Goal: Transaction & Acquisition: Purchase product/service

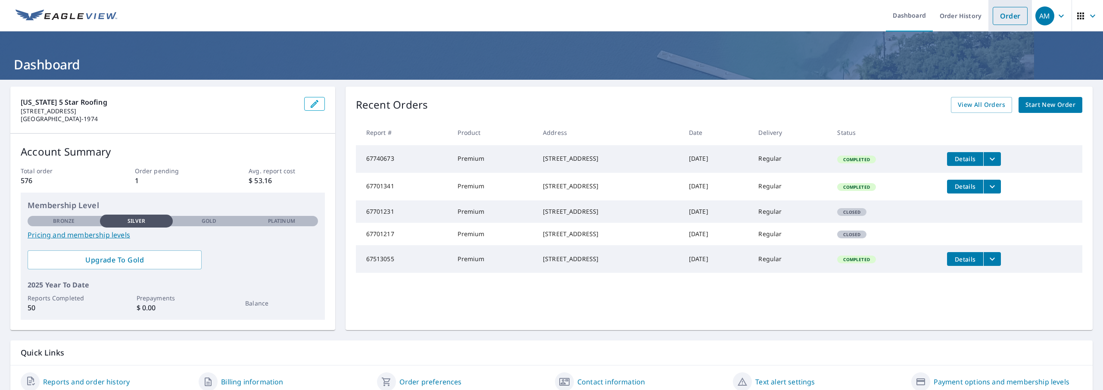
click at [999, 16] on link "Order" at bounding box center [1010, 16] width 35 height 18
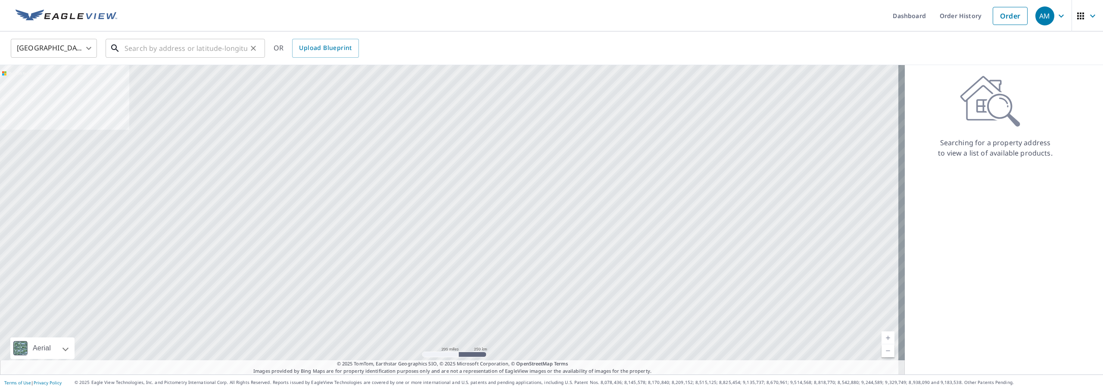
click at [172, 49] on input "text" at bounding box center [185, 48] width 123 height 24
paste input "[STREET_ADDRESS][PERSON_NAME]"
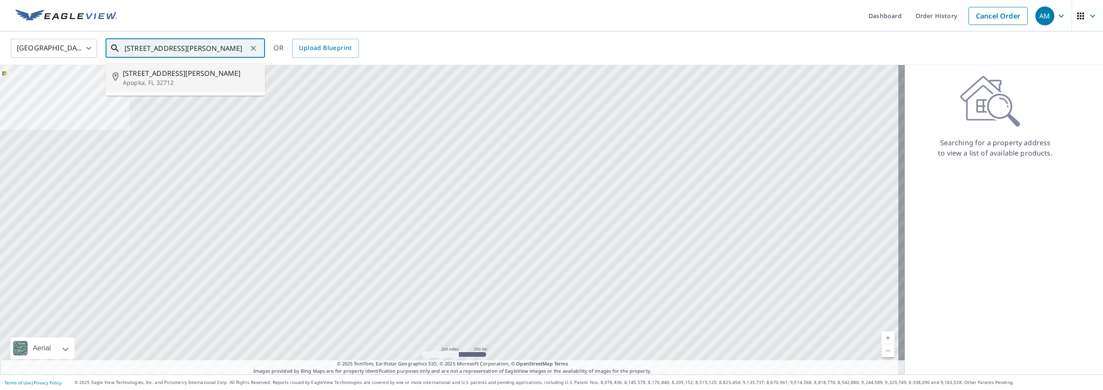
click at [171, 78] on span "[STREET_ADDRESS][PERSON_NAME]" at bounding box center [190, 73] width 135 height 10
type input "[STREET_ADDRESS][PERSON_NAME]"
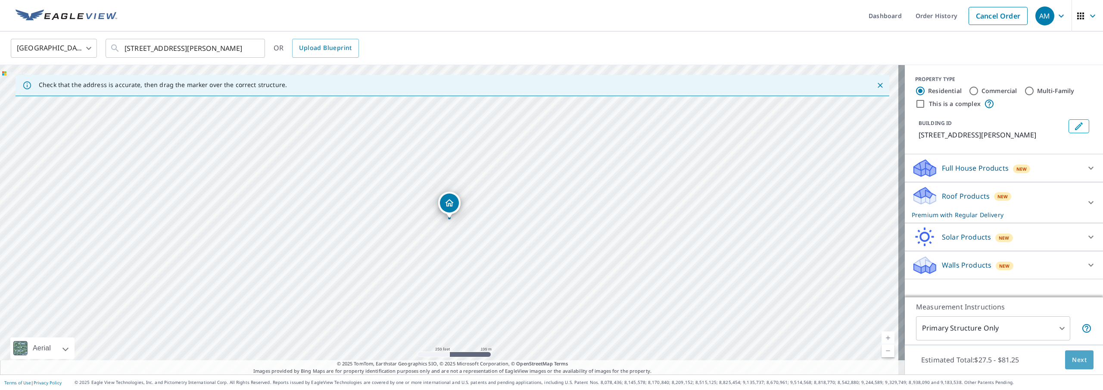
click at [1073, 361] on span "Next" at bounding box center [1079, 360] width 15 height 11
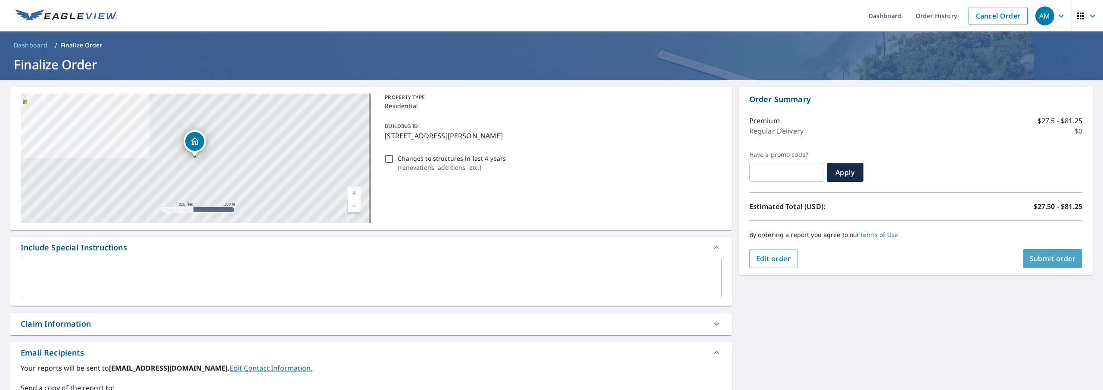
click at [1051, 260] on span "Submit order" at bounding box center [1053, 258] width 46 height 9
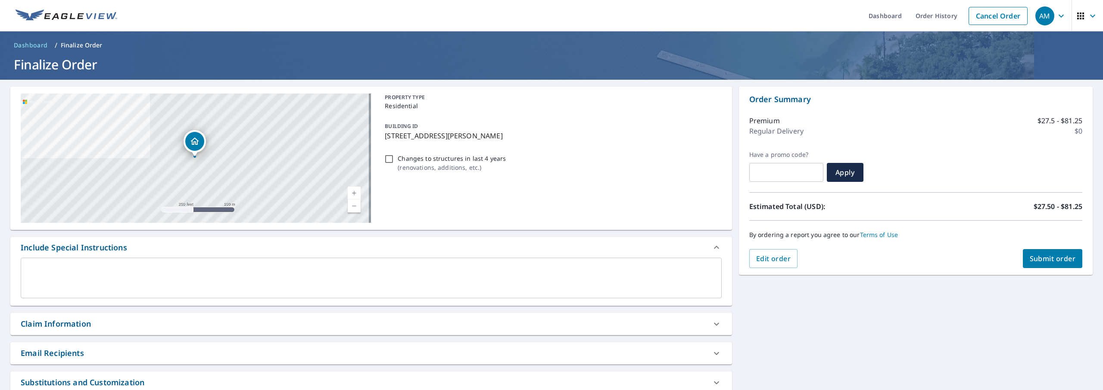
click at [1049, 261] on span "Submit order" at bounding box center [1053, 258] width 46 height 9
click at [1033, 258] on span "Submit order" at bounding box center [1053, 258] width 46 height 9
checkbox input "true"
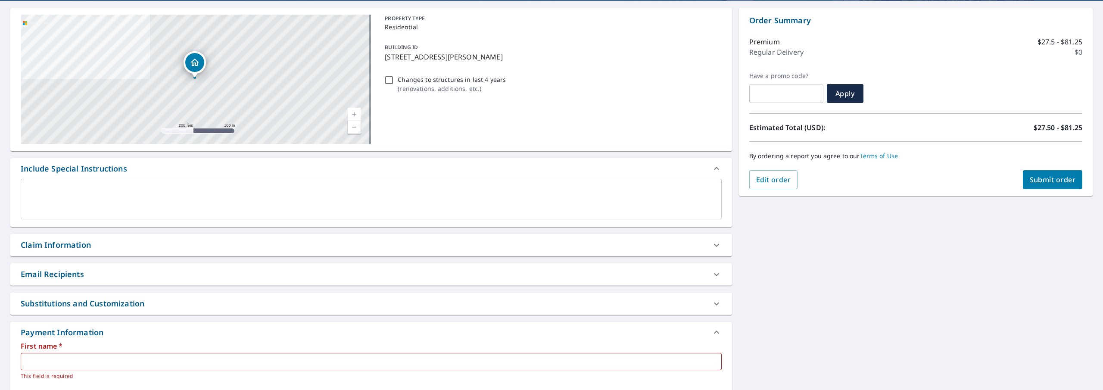
scroll to position [258, 0]
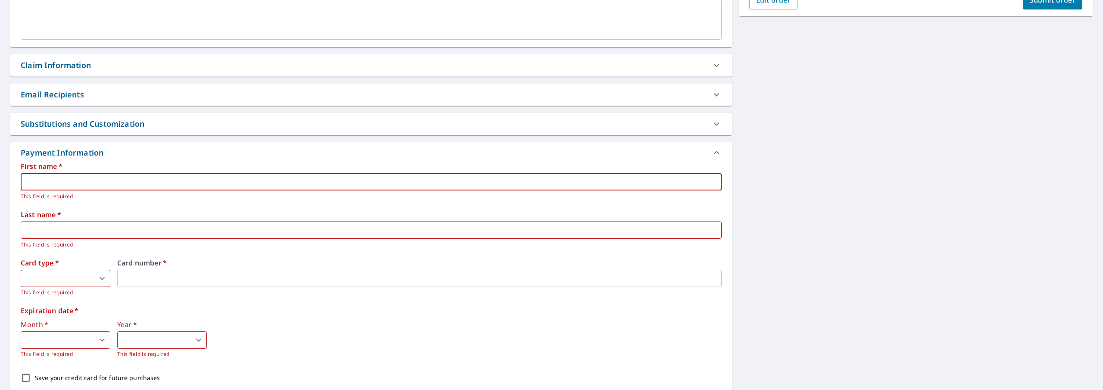
click at [147, 184] on input "text" at bounding box center [371, 181] width 701 height 17
type input "[PERSON_NAME]"
drag, startPoint x: 104, startPoint y: 179, endPoint x: 3, endPoint y: 184, distance: 100.5
click at [0, 183] on div "[STREET_ADDRESS][PERSON_NAME] Aerial Road A standard road map Aerial A detailed…" at bounding box center [551, 124] width 1103 height 607
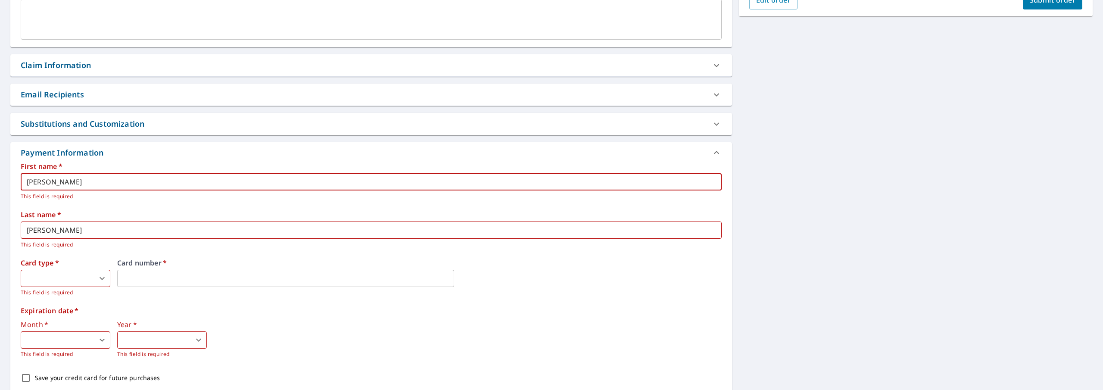
checkbox input "true"
type input "S"
checkbox input "true"
type input "Su"
checkbox input "true"
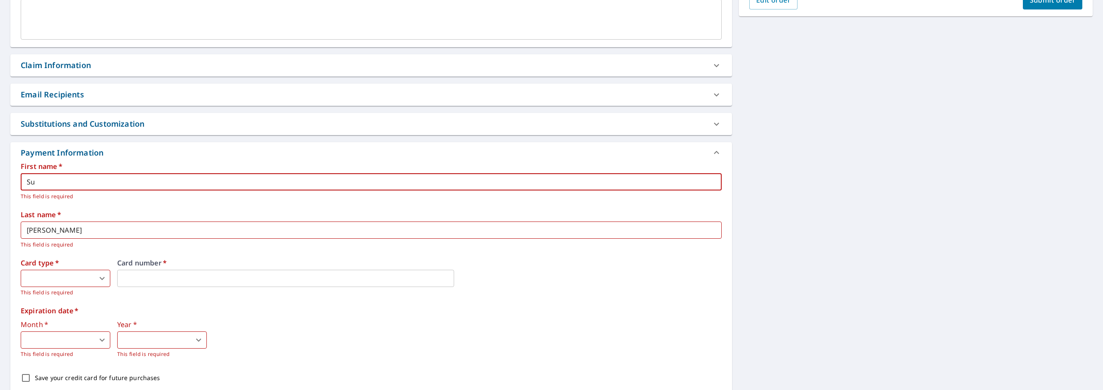
type input "Sus"
checkbox input "true"
type input "Susa"
checkbox input "true"
type input "[PERSON_NAME]"
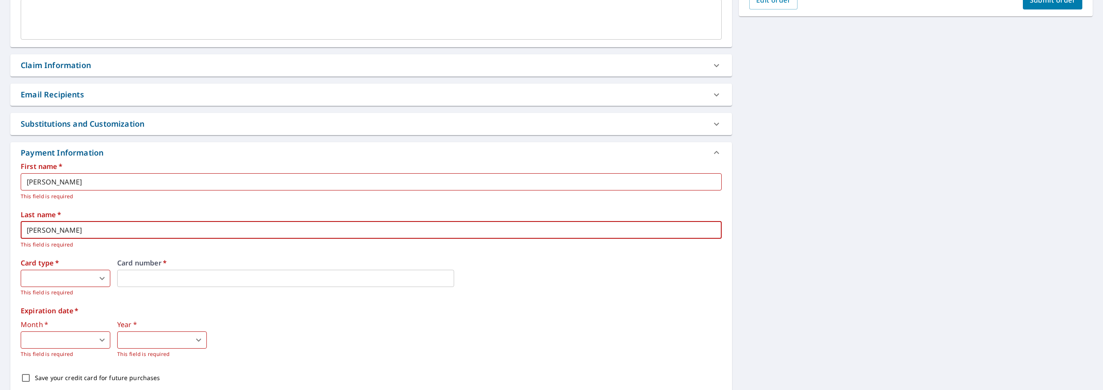
checkbox input "true"
type input "L"
checkbox input "true"
type input "Lu"
checkbox input "true"
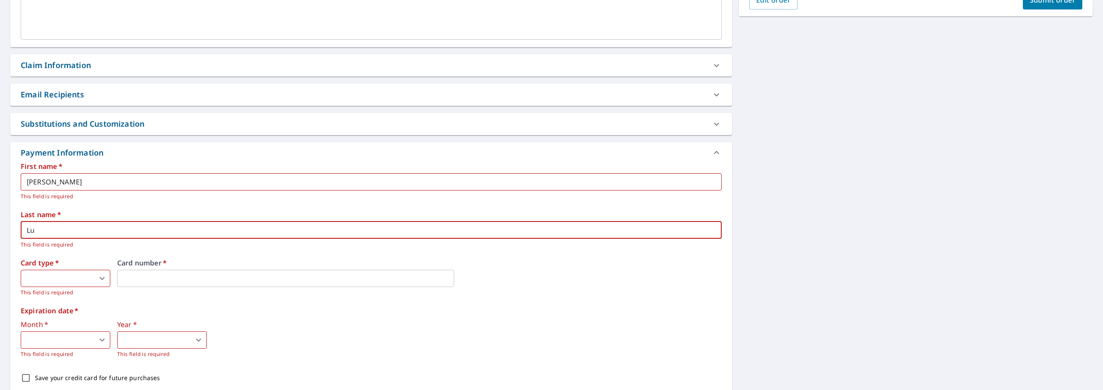
type input "[PERSON_NAME]"
checkbox input "true"
type input "Lump"
checkbox input "true"
type input "Lumpk"
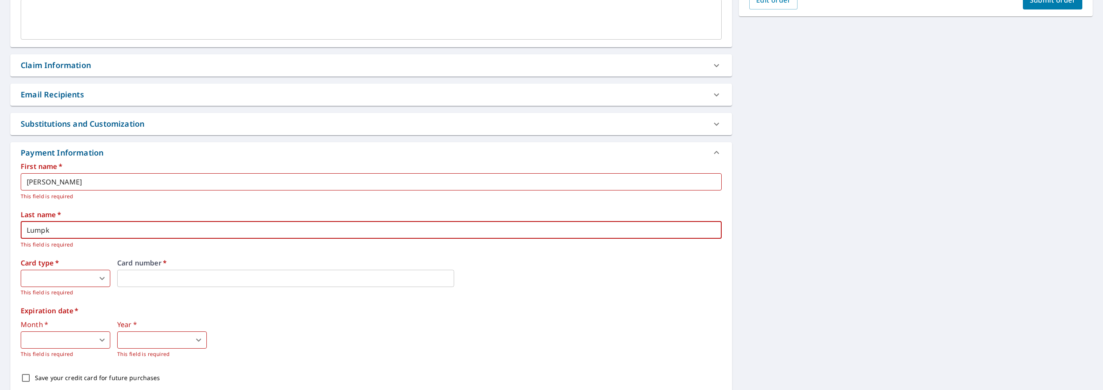
checkbox input "true"
type input "Lumpki"
checkbox input "true"
type input "Lumpkim"
checkbox input "true"
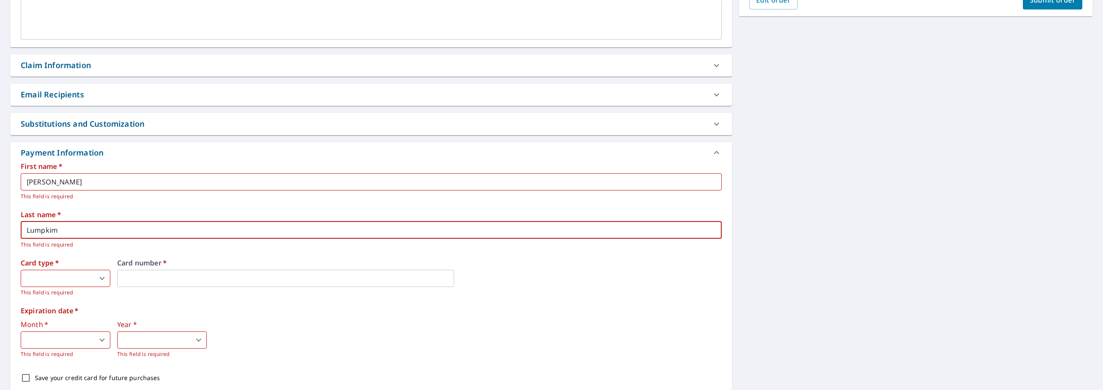
type input "Lumpki"
checkbox input "true"
type input "[PERSON_NAME]"
click at [97, 280] on body "AM AM Dashboard Order History Cancel Order AM Dashboard / Finalize Order Finali…" at bounding box center [551, 195] width 1103 height 390
click at [55, 298] on li "American Express" at bounding box center [66, 298] width 90 height 16
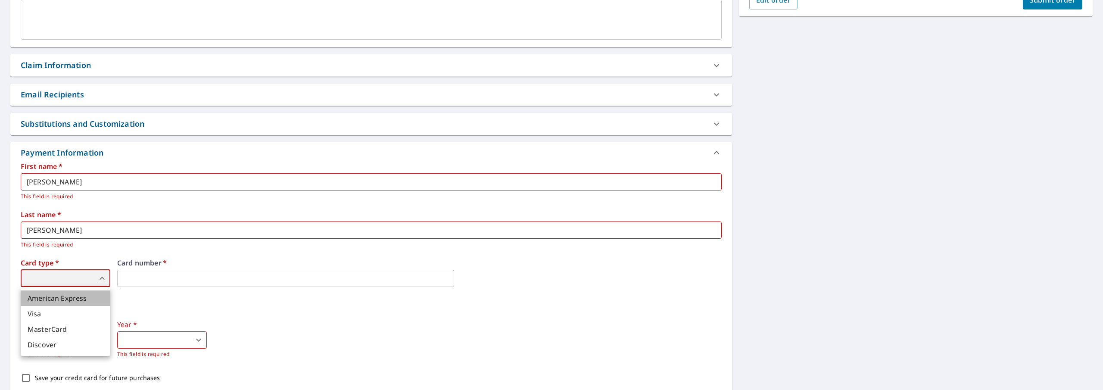
checkbox input "true"
type input "1"
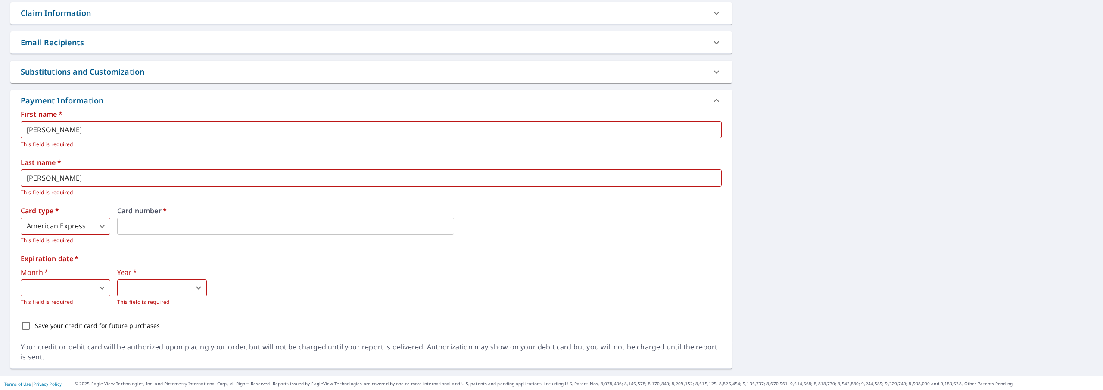
scroll to position [312, 0]
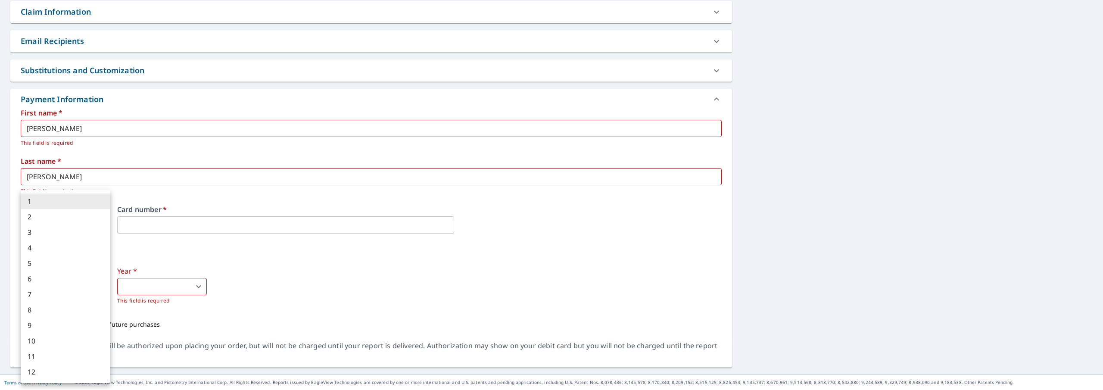
click at [62, 294] on body "AM AM Dashboard Order History Cancel Order AM Dashboard / Finalize Order Finali…" at bounding box center [551, 195] width 1103 height 390
click at [55, 247] on li "4" at bounding box center [66, 248] width 90 height 16
checkbox input "true"
type input "4"
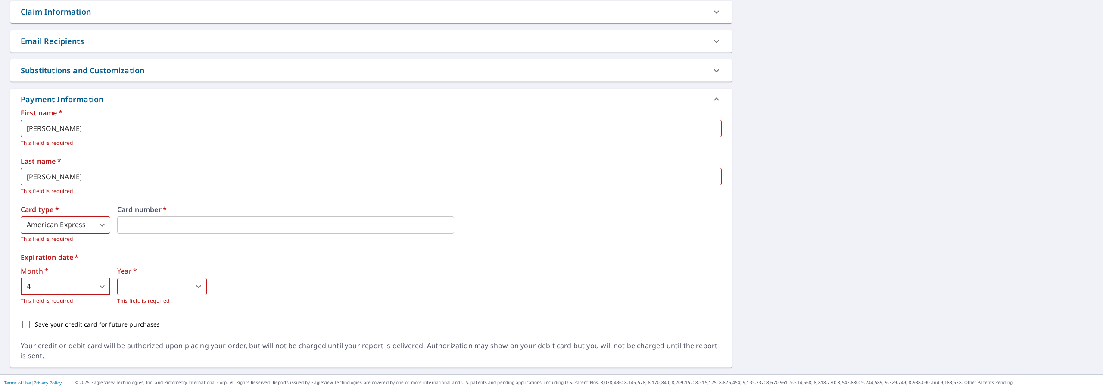
click at [130, 288] on body "AM AM Dashboard Order History Cancel Order AM Dashboard / Finalize Order Finali…" at bounding box center [551, 195] width 1103 height 390
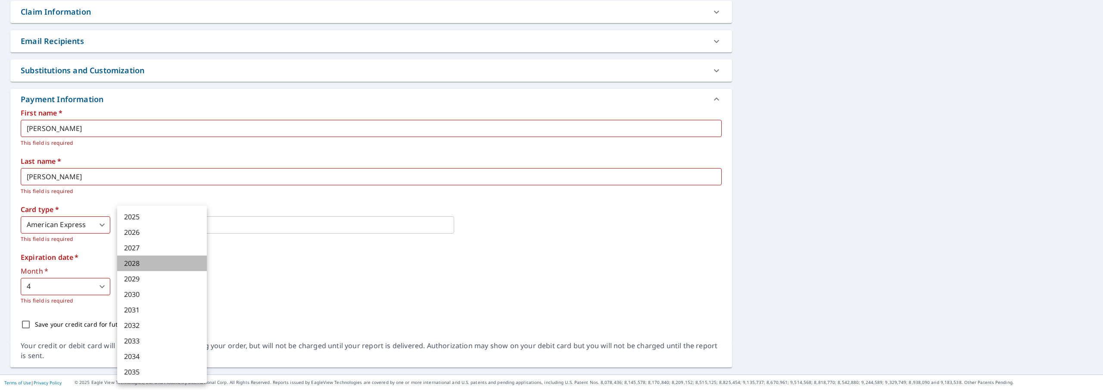
click at [140, 263] on li "2028" at bounding box center [162, 263] width 90 height 16
checkbox input "true"
type input "2028"
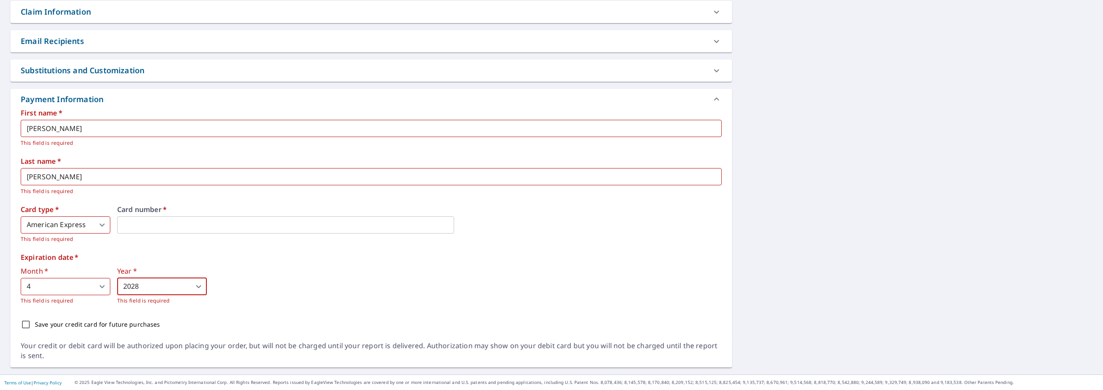
click at [23, 323] on input "Save your credit card for future purchases" at bounding box center [26, 324] width 18 height 18
checkbox input "true"
click at [309, 296] on div "Month   * 4 4 ​ This field is required Year   * 2028 2028 ​ This field is requi…" at bounding box center [371, 286] width 701 height 37
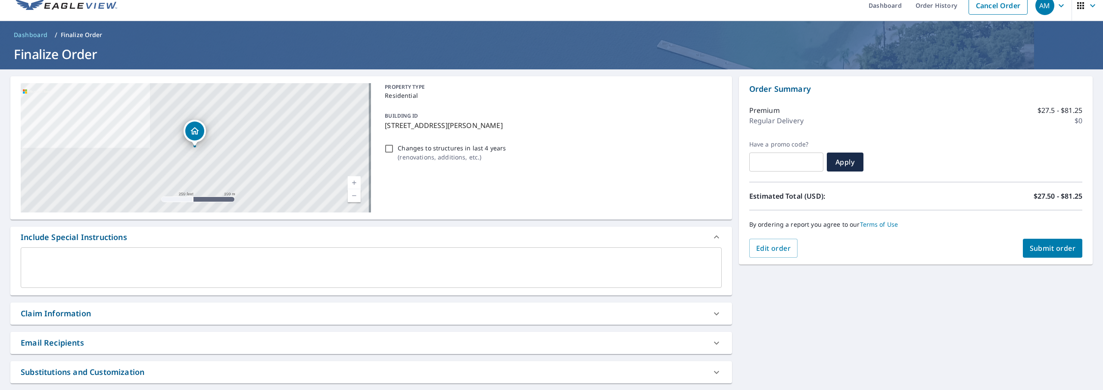
scroll to position [0, 0]
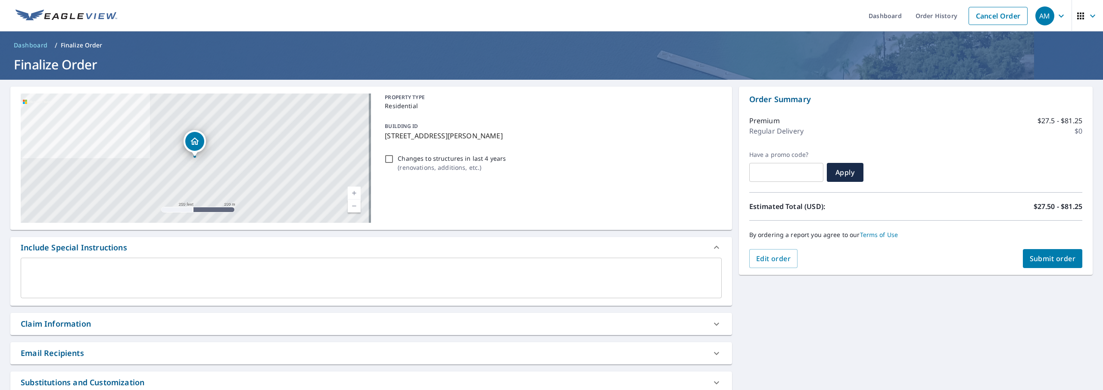
click at [1037, 258] on span "Submit order" at bounding box center [1053, 258] width 46 height 9
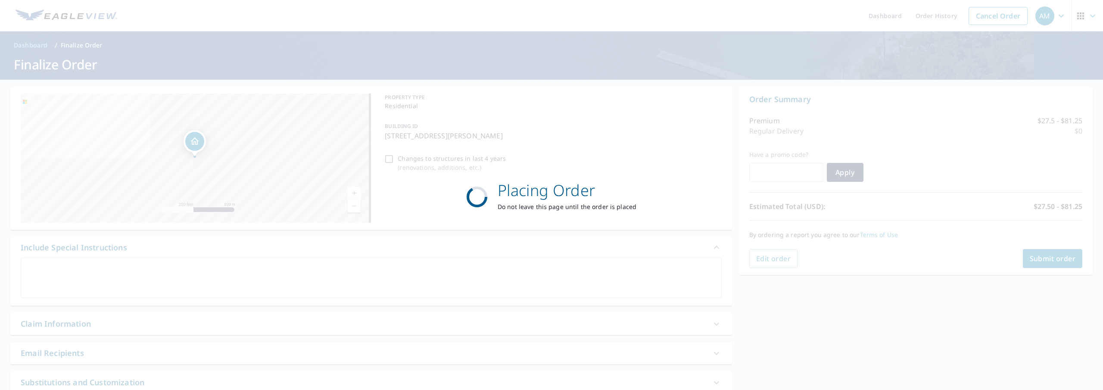
checkbox input "true"
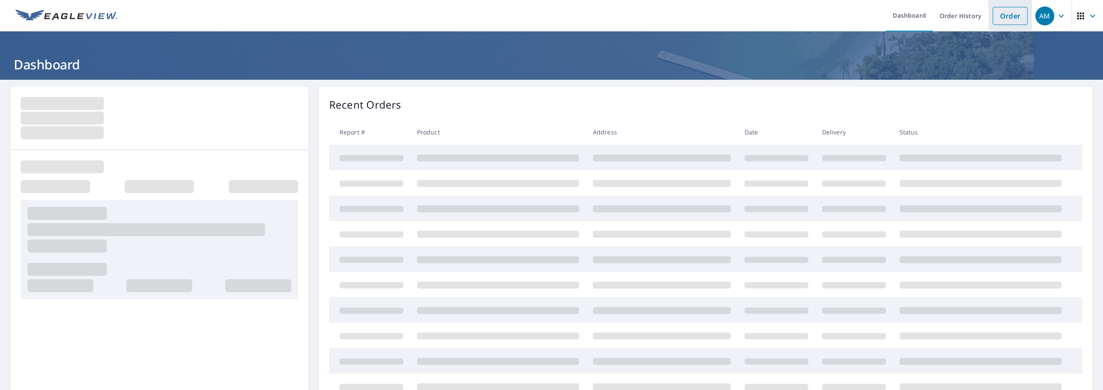
click at [1003, 16] on link "Order" at bounding box center [1010, 16] width 35 height 18
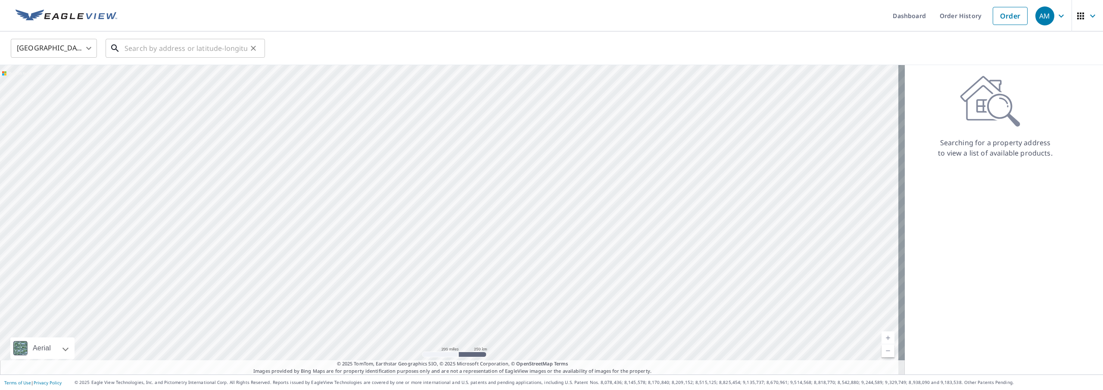
click at [216, 50] on input "text" at bounding box center [185, 48] width 123 height 24
paste input "5430 Maple Ridge Court Sanford"
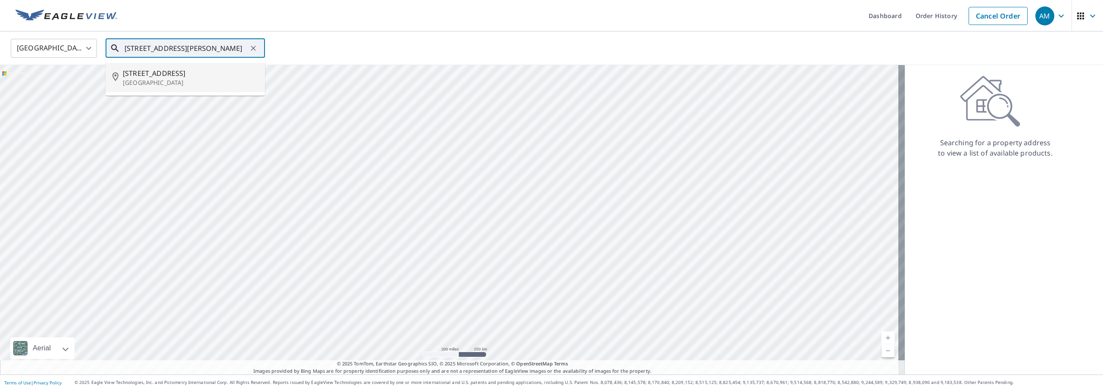
click at [180, 77] on span "5430 Maple Ridge Ct" at bounding box center [190, 73] width 135 height 10
type input "5430 Maple Ridge Ct Sanford, FL 32771"
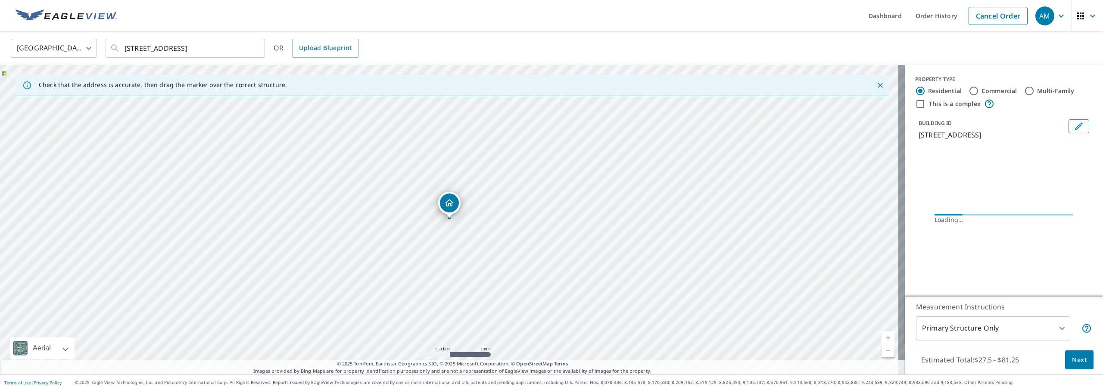
click at [1072, 360] on span "Next" at bounding box center [1079, 360] width 15 height 11
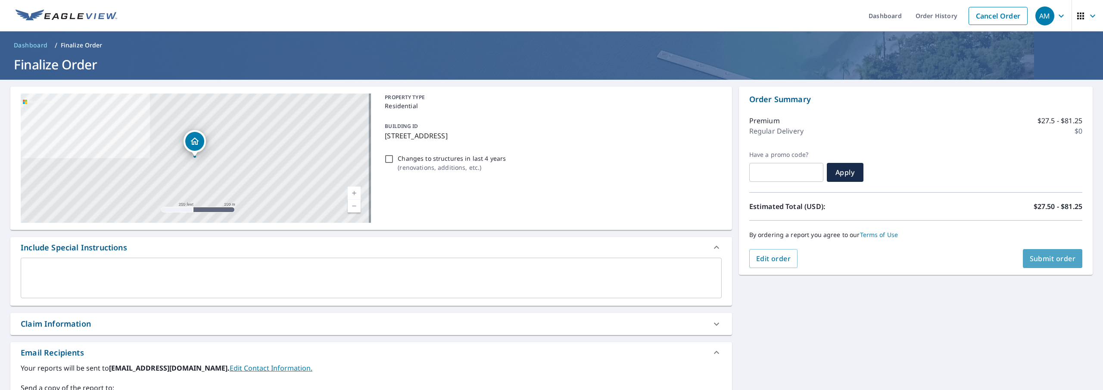
click at [1034, 258] on span "Submit order" at bounding box center [1053, 258] width 46 height 9
checkbox input "true"
